Goal: Register for event/course

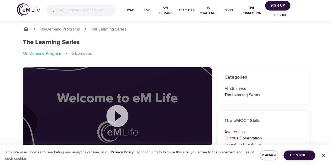
click at [278, 16] on span "Log in" at bounding box center [279, 15] width 21 height 7
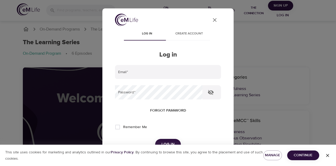
type input "[EMAIL_ADDRESS][DOMAIN_NAME]"
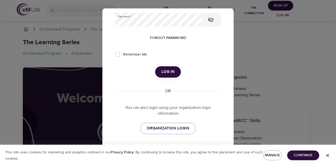
scroll to position [84, 0]
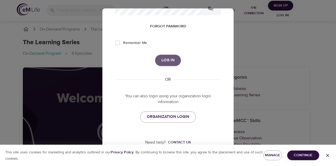
click at [167, 59] on span "Log in" at bounding box center [168, 60] width 13 height 7
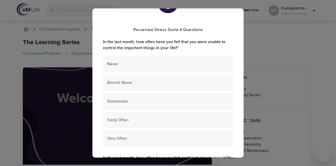
scroll to position [28, 0]
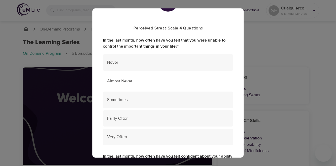
click at [188, 80] on span "Almost Never" at bounding box center [168, 81] width 122 height 6
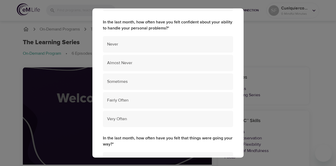
scroll to position [163, 0]
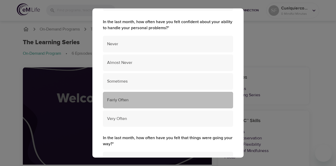
click at [181, 95] on div "Fairly Often" at bounding box center [168, 100] width 130 height 17
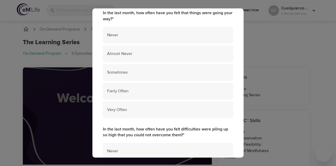
scroll to position [288, 0]
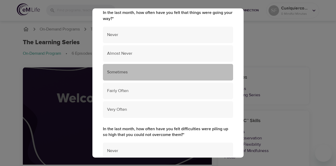
click at [170, 69] on span "Sometimes" at bounding box center [168, 72] width 122 height 6
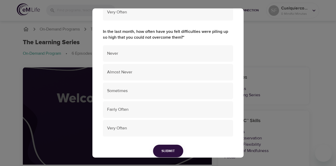
scroll to position [385, 0]
click at [162, 69] on span "Almost Never" at bounding box center [168, 72] width 122 height 6
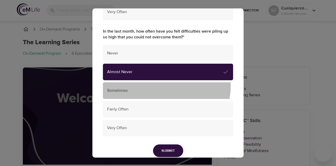
click at [162, 86] on div "Sometimes" at bounding box center [168, 90] width 130 height 17
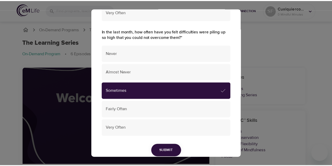
scroll to position [407, 0]
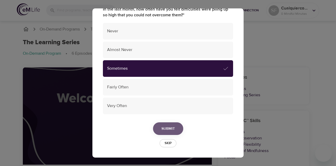
click at [164, 127] on span "Submit" at bounding box center [168, 128] width 13 height 7
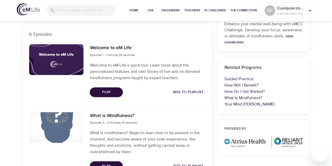
scroll to position [0, 0]
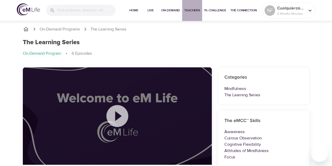
click at [197, 9] on span "Teachers" at bounding box center [192, 11] width 16 height 6
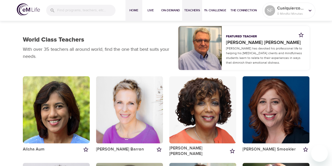
click at [131, 11] on span "Home" at bounding box center [134, 11] width 13 height 6
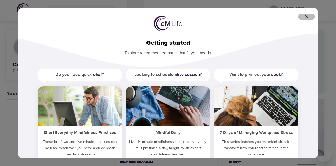
click at [305, 16] on icon "button" at bounding box center [307, 17] width 6 height 6
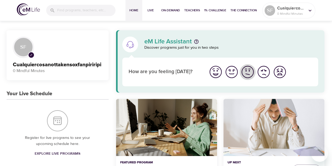
click at [247, 74] on img "I'm feeling ok" at bounding box center [248, 72] width 14 height 14
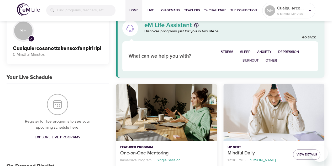
scroll to position [17, 0]
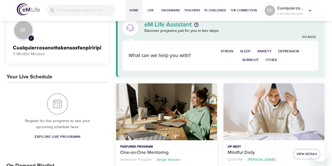
click at [231, 50] on span "Stress" at bounding box center [227, 51] width 13 height 6
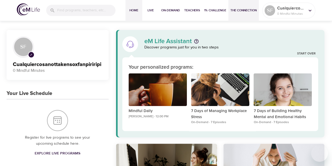
scroll to position [0, 0]
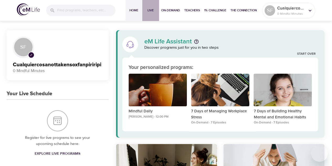
click at [153, 9] on span "Live" at bounding box center [150, 11] width 13 height 6
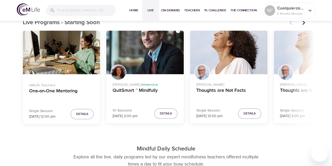
scroll to position [168, 0]
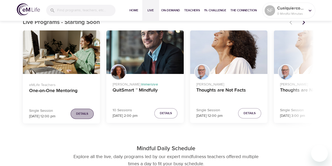
click at [87, 110] on button "Details" at bounding box center [82, 113] width 23 height 10
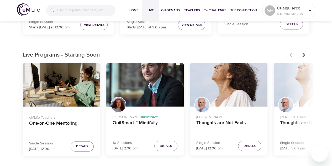
scroll to position [134, 0]
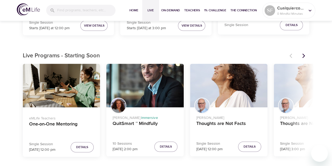
click at [304, 52] on button "Next items" at bounding box center [304, 56] width 12 height 12
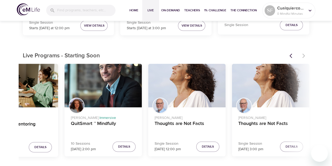
click at [291, 56] on icon "Previous items" at bounding box center [292, 55] width 5 height 5
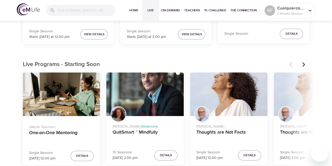
scroll to position [0, 0]
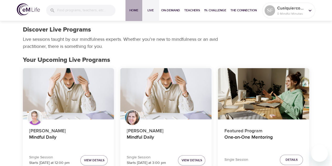
click at [136, 10] on span "Home" at bounding box center [134, 11] width 13 height 6
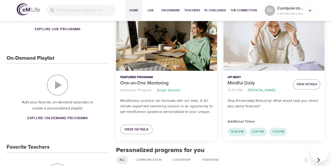
scroll to position [125, 0]
click at [305, 86] on span "View Details" at bounding box center [307, 84] width 20 height 6
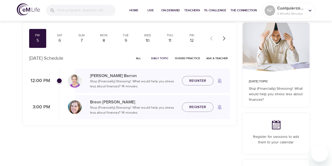
scroll to position [34, 0]
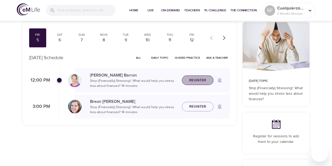
click at [201, 80] on span "Register" at bounding box center [197, 80] width 17 height 7
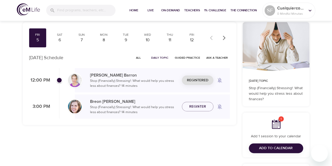
click at [273, 146] on span "Add to Calendar" at bounding box center [276, 148] width 34 height 7
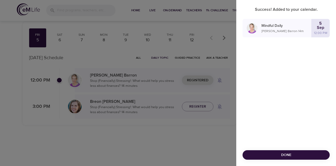
click at [181, 131] on div at bounding box center [168, 83] width 336 height 166
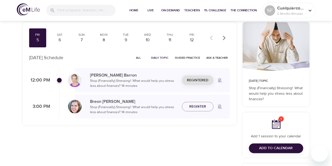
scroll to position [0, 0]
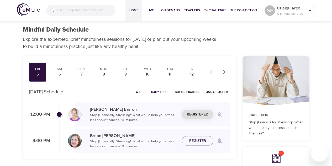
click at [134, 11] on span "Home" at bounding box center [134, 11] width 13 height 6
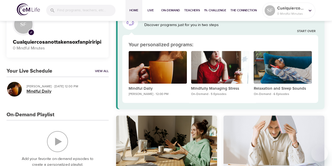
scroll to position [22, 0]
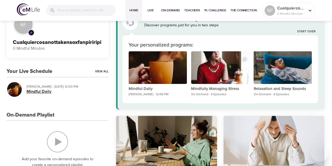
click at [44, 92] on h5 "Mindful Daily" at bounding box center [66, 92] width 78 height 6
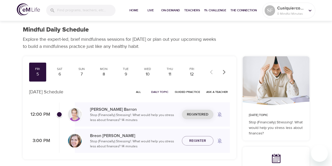
click at [76, 112] on img at bounding box center [75, 114] width 14 height 14
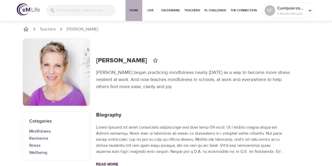
click at [135, 9] on span "Home" at bounding box center [134, 11] width 13 height 6
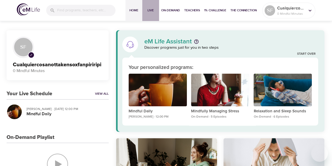
click at [147, 8] on span "Live" at bounding box center [150, 11] width 13 height 6
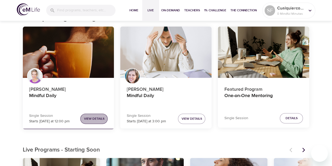
click at [99, 118] on span "View Details" at bounding box center [94, 119] width 20 height 6
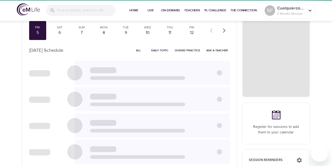
scroll to position [39, 0]
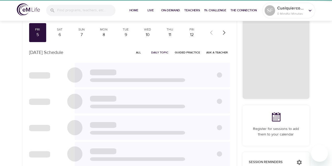
checkbox input "true"
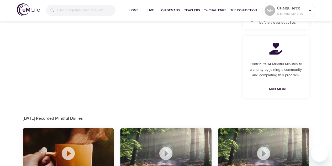
scroll to position [0, 0]
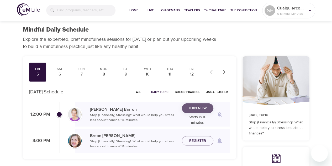
click at [196, 109] on span "Join Now" at bounding box center [198, 108] width 18 height 7
